Goal: Information Seeking & Learning: Learn about a topic

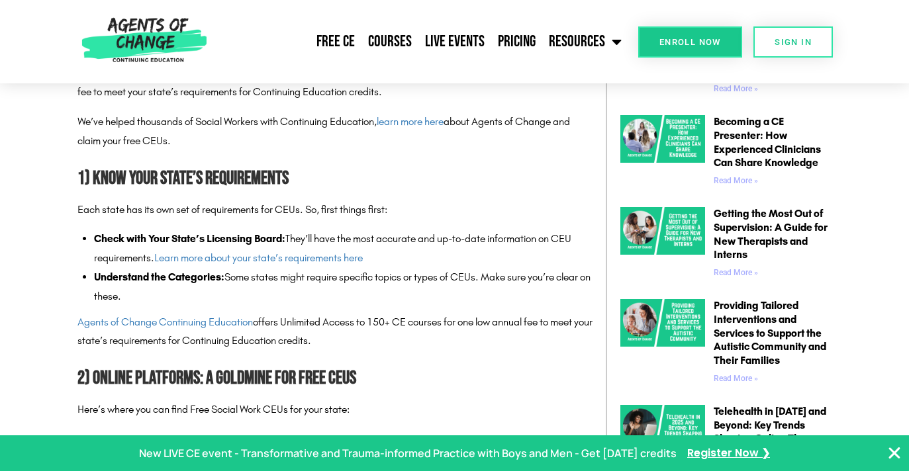
scroll to position [718, 0]
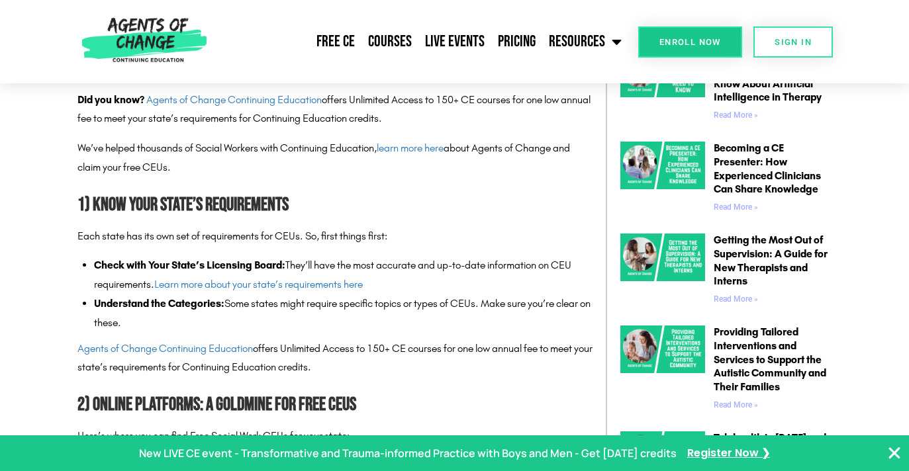
click at [557, 403] on h2 "2) Online Platforms: A Goldmine for Free CEUs" at bounding box center [334, 406] width 515 height 30
click at [896, 451] on icon "Close Banner" at bounding box center [895, 454] width 16 height 16
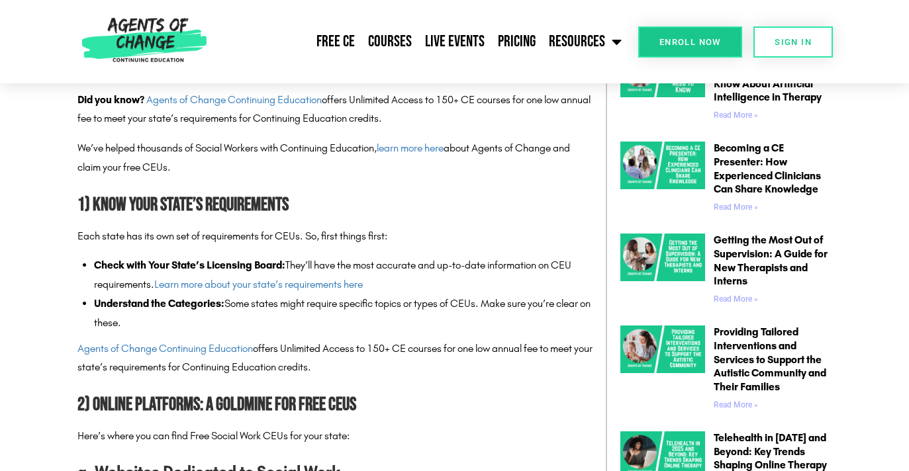
click at [534, 415] on h2 "2) Online Platforms: A Goldmine for Free CEUs" at bounding box center [334, 406] width 515 height 30
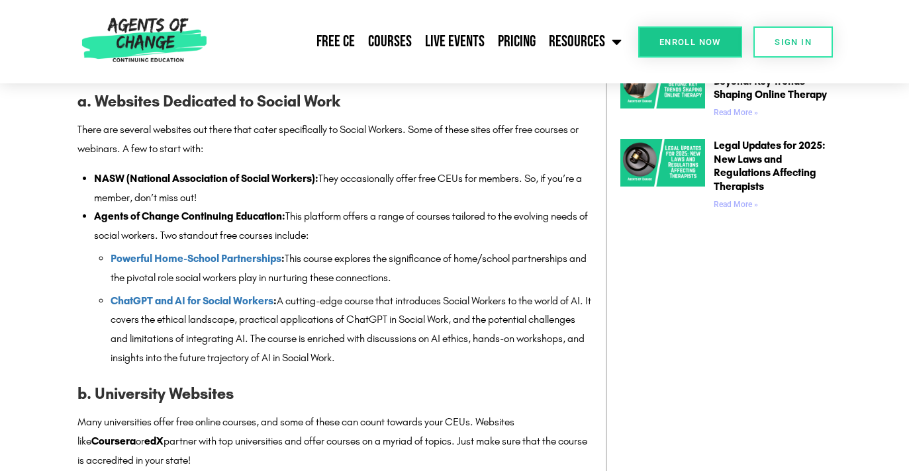
scroll to position [1116, 0]
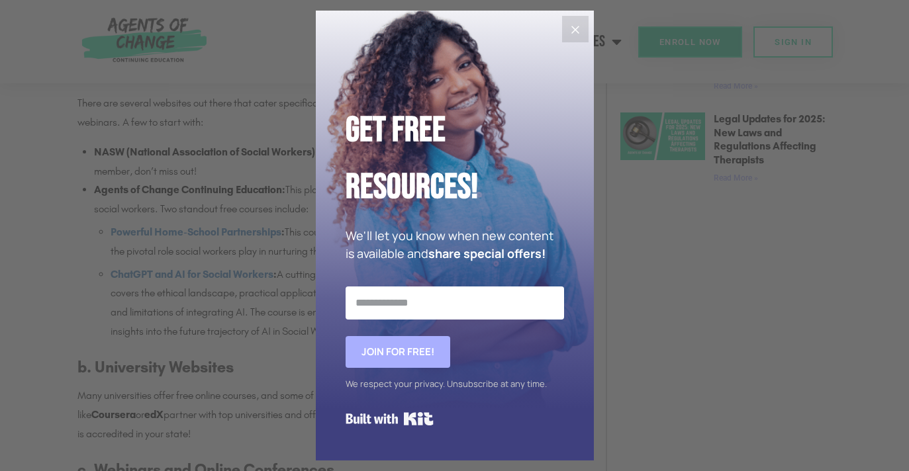
click at [577, 28] on icon "Close" at bounding box center [575, 30] width 16 height 16
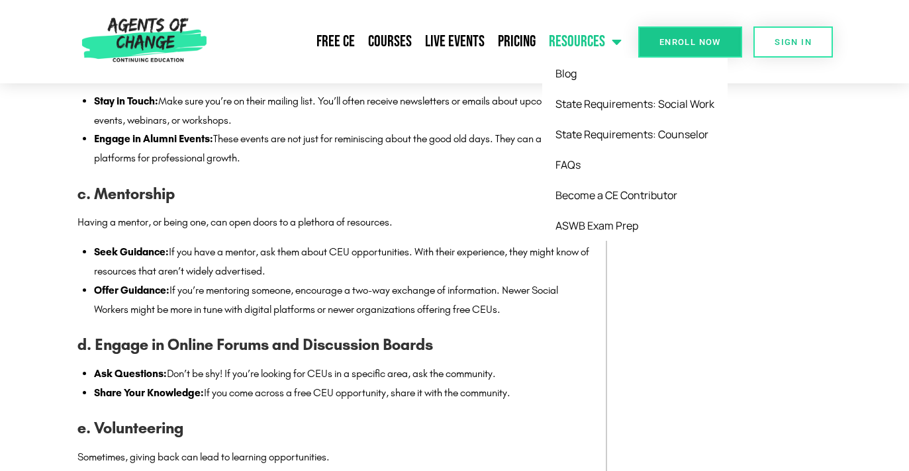
scroll to position [2334, 0]
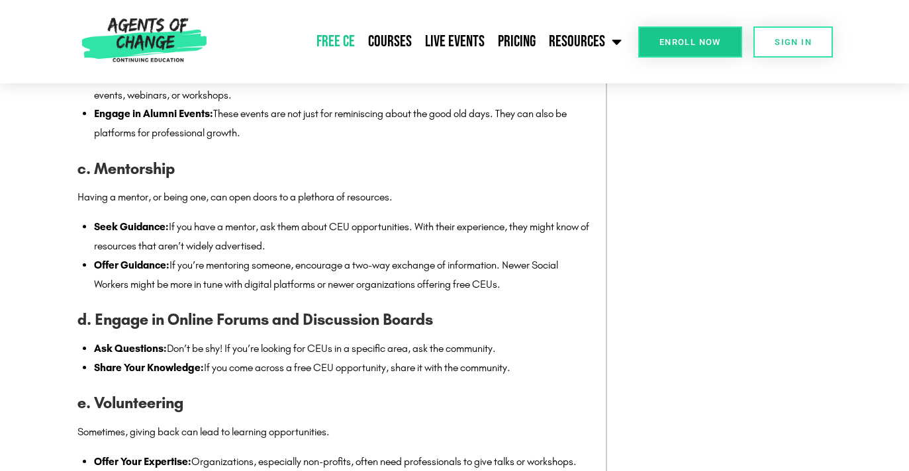
click at [336, 36] on link "Free CE" at bounding box center [336, 41] width 52 height 33
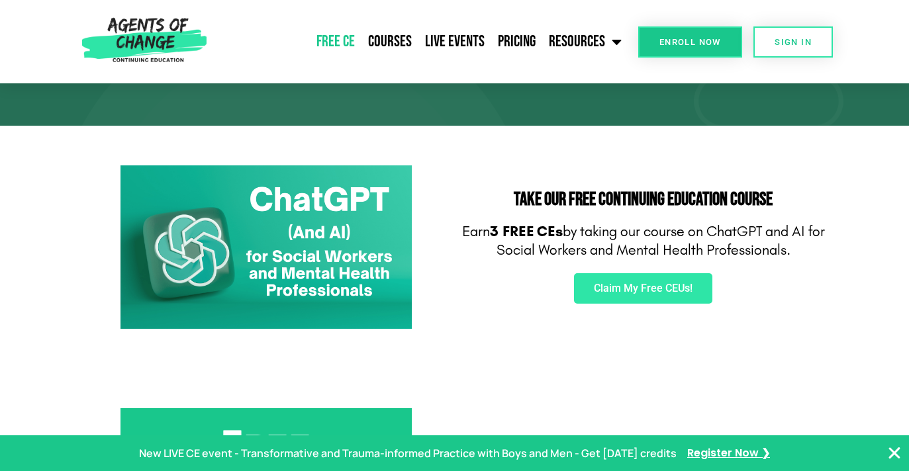
scroll to position [159, 0]
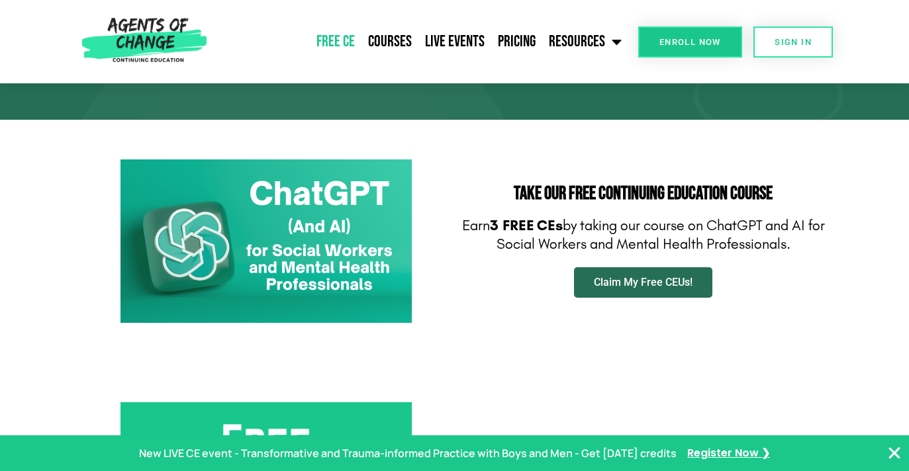
click at [642, 287] on span "Claim My Free CEUs!" at bounding box center [643, 282] width 99 height 11
